Goal: Communication & Community: Participate in discussion

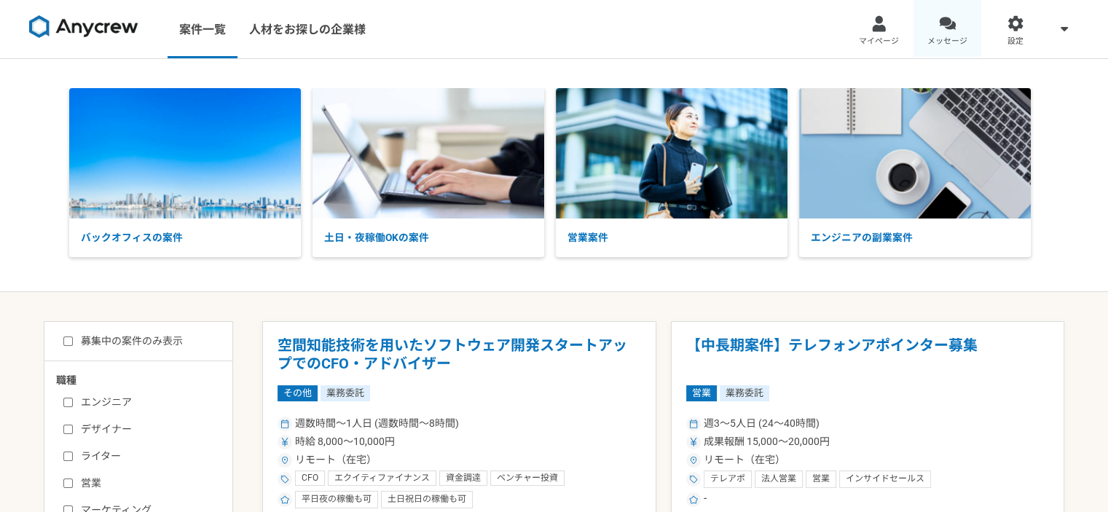
click at [956, 28] on link "メッセージ" at bounding box center [948, 29] width 68 height 58
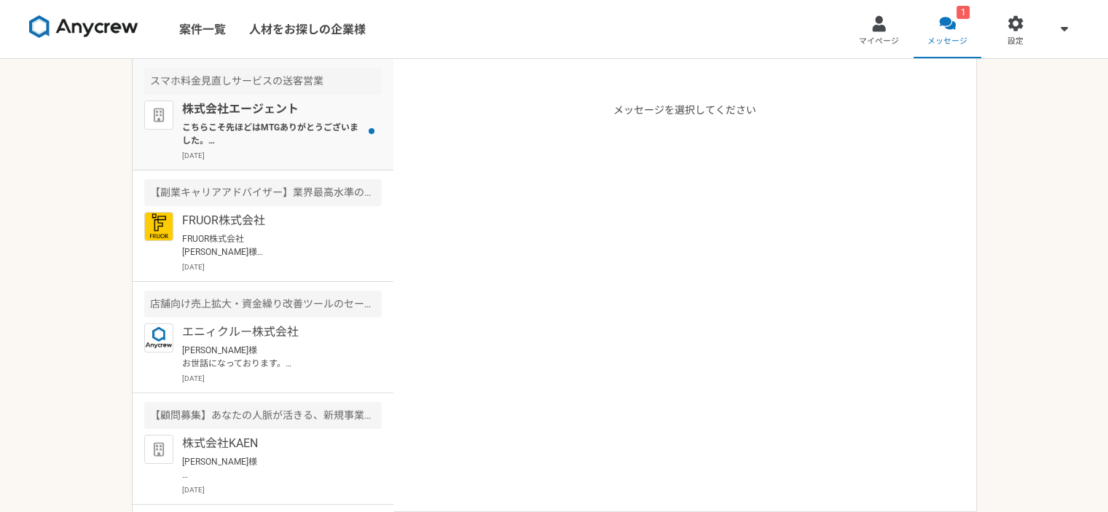
click at [221, 116] on p "株式会社エージェント" at bounding box center [272, 109] width 180 height 17
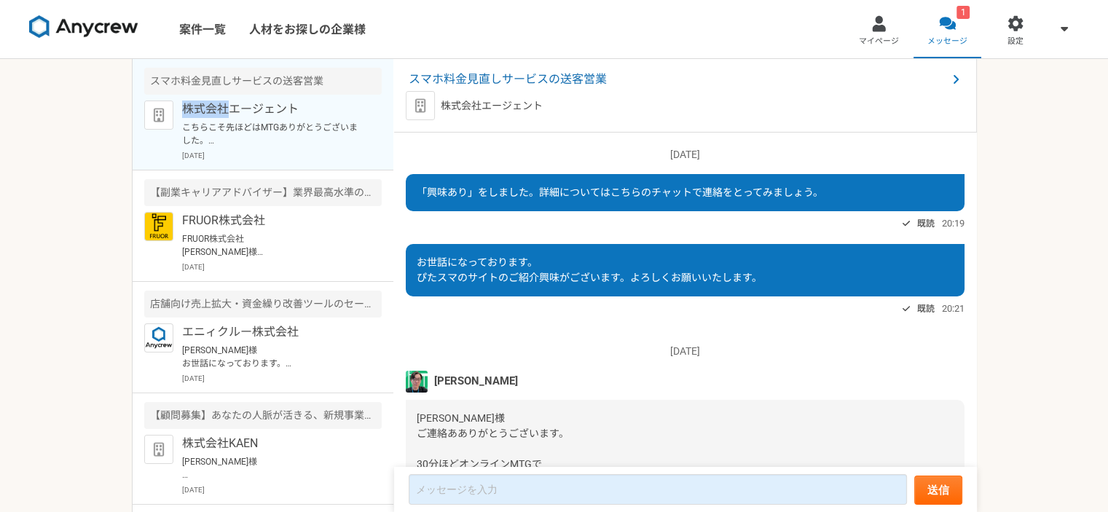
scroll to position [784, 0]
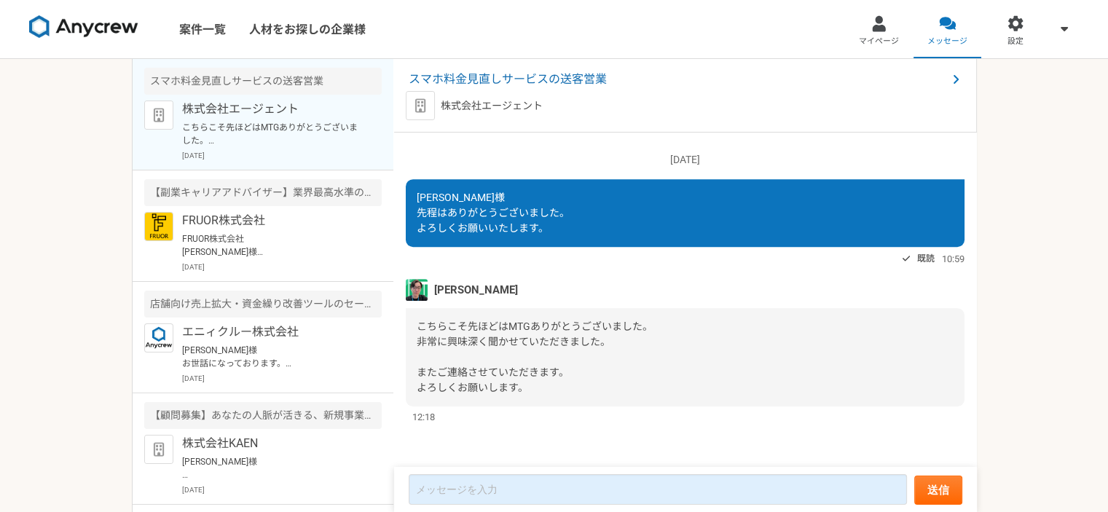
click at [1049, 300] on div "案件一覧 人材をお探しの企業様 マイページ メッセージ 設定 スマホ料金見直しサービスの送客営業 株式会社エージェント こちらこそ先ほどはMTGありがとうござ…" at bounding box center [554, 256] width 1108 height 512
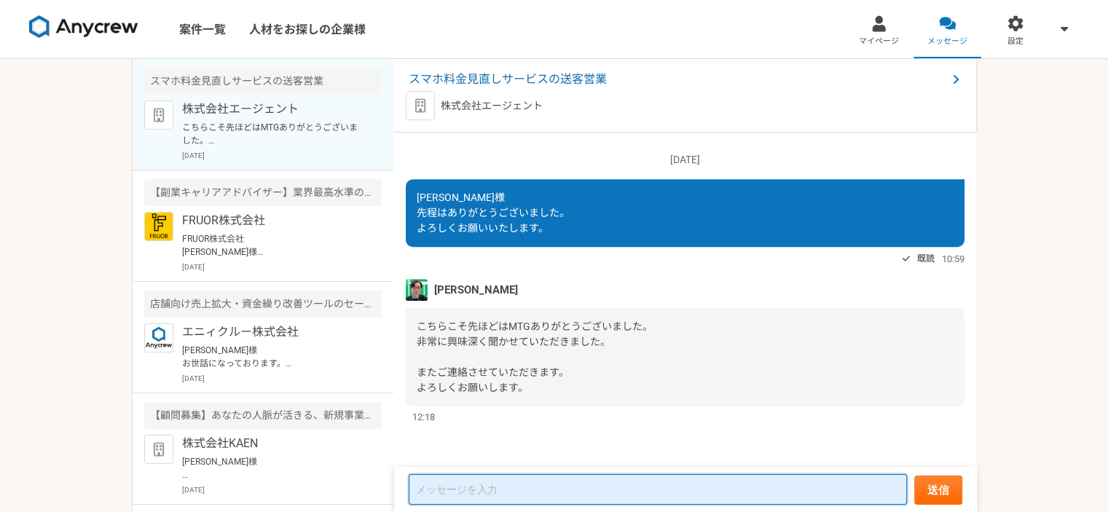
click at [644, 499] on textarea at bounding box center [658, 489] width 498 height 31
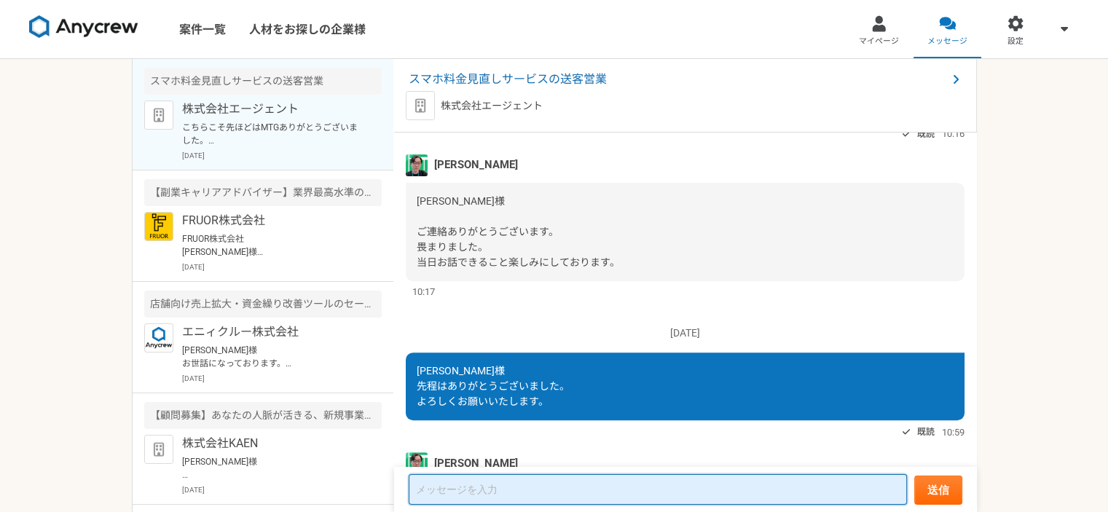
scroll to position [274, 0]
